Goal: Information Seeking & Learning: Learn about a topic

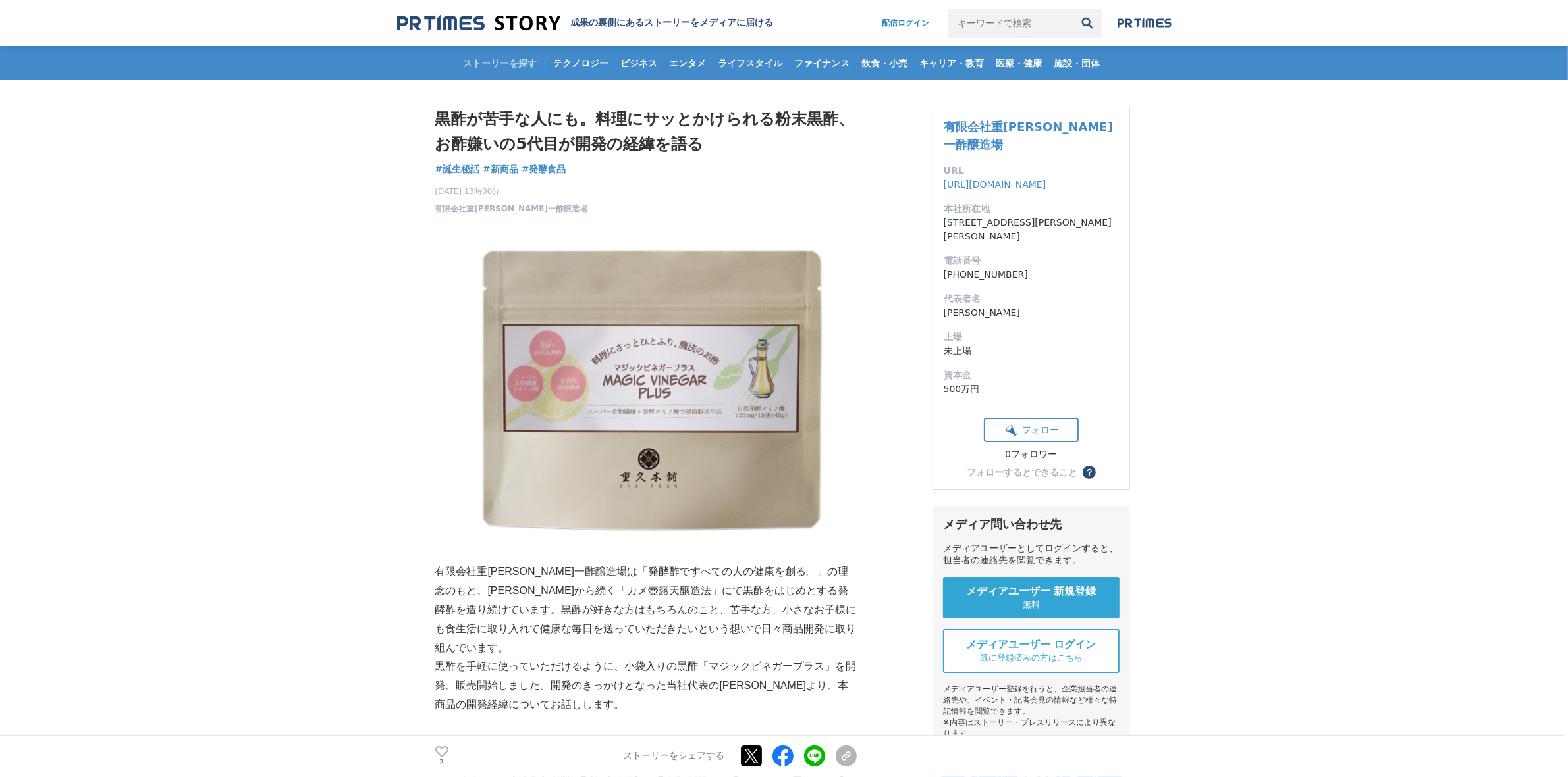
drag, startPoint x: 419, startPoint y: 204, endPoint x: 540, endPoint y: 205, distance: 121.0
click at [581, 204] on div "[DATE] 13時00分 有限会社重[PERSON_NAME]一酢醸造場 2" at bounding box center [646, 197] width 421 height 34
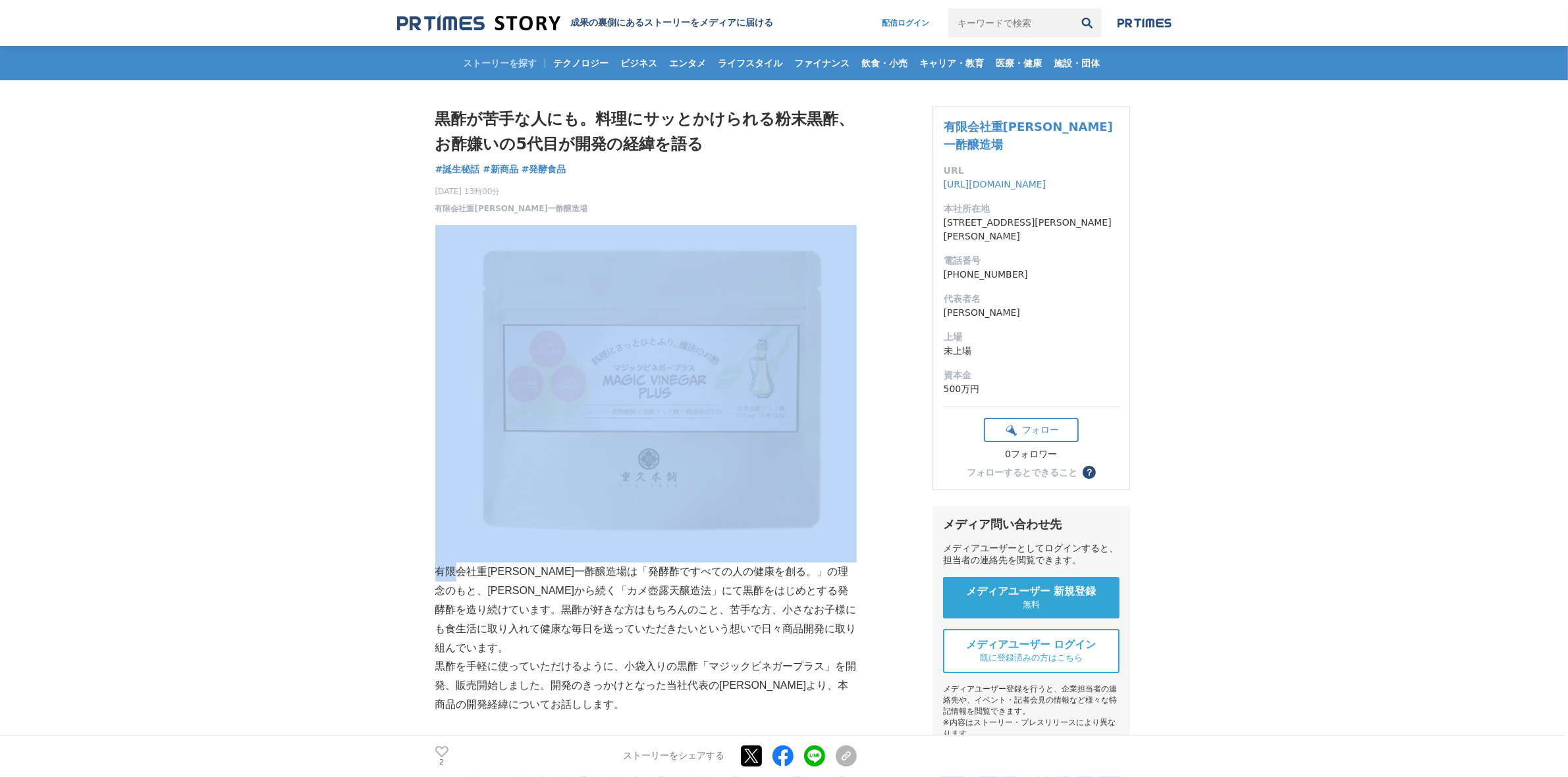
drag, startPoint x: 579, startPoint y: 206, endPoint x: 497, endPoint y: 213, distance: 82.3
click at [662, 199] on div "[DATE] 13時00分 有限会社重[PERSON_NAME]一酢醸造場 2" at bounding box center [646, 197] width 421 height 34
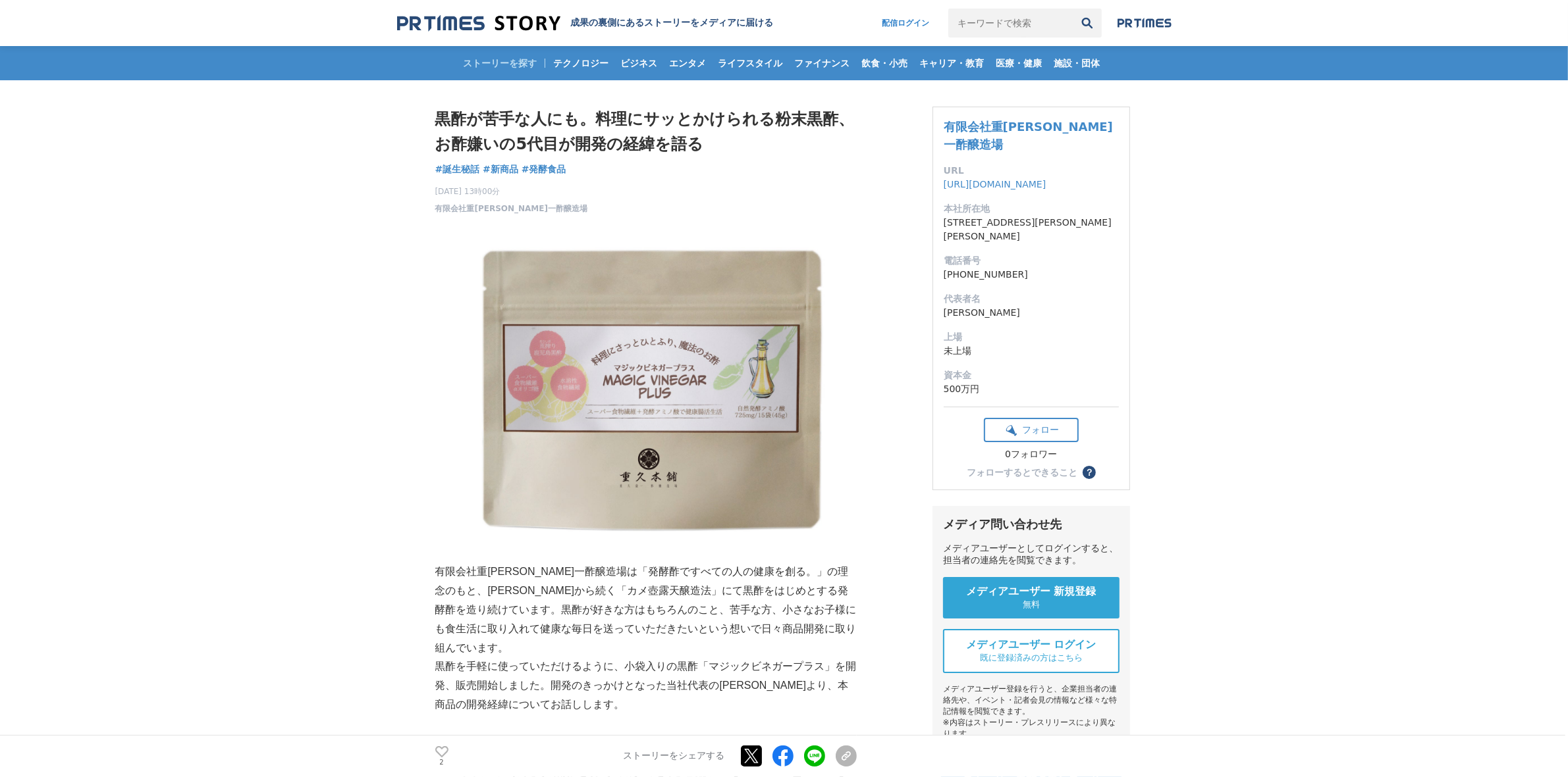
drag, startPoint x: 574, startPoint y: 206, endPoint x: 430, endPoint y: 211, distance: 144.1
drag, startPoint x: 393, startPoint y: 211, endPoint x: 440, endPoint y: 211, distance: 47.0
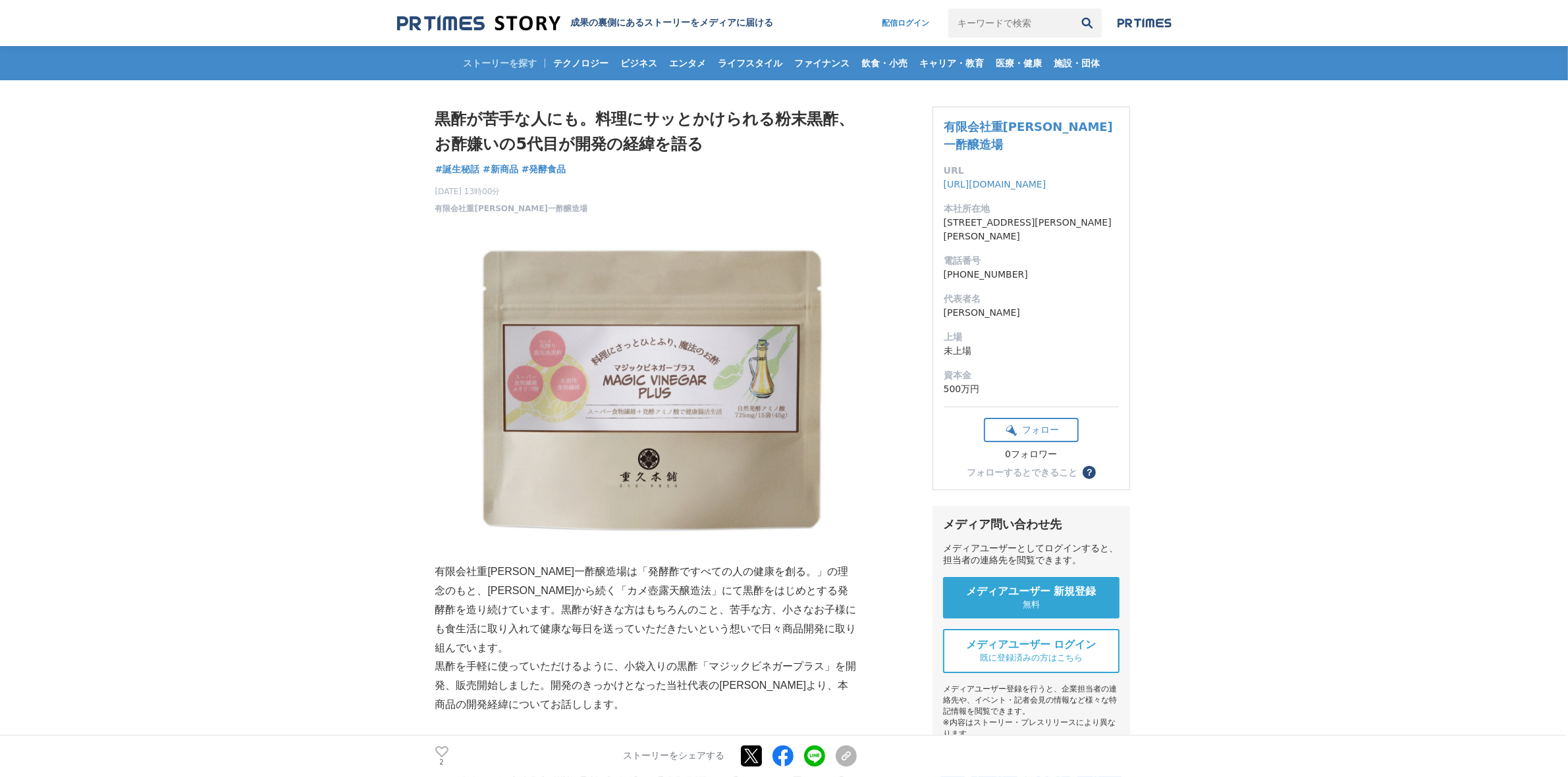
click at [603, 209] on div "[DATE] 13時00分 有限会社重[PERSON_NAME]一酢醸造場 2" at bounding box center [646, 197] width 421 height 34
drag, startPoint x: 595, startPoint y: 209, endPoint x: 438, endPoint y: 205, distance: 157.1
click at [438, 205] on div "[DATE] 13時00分 有限会社重[PERSON_NAME]一酢醸造場 2" at bounding box center [646, 197] width 421 height 34
copy span "有限会社重[PERSON_NAME]一酢醸造場"
